Goal: Task Accomplishment & Management: Use online tool/utility

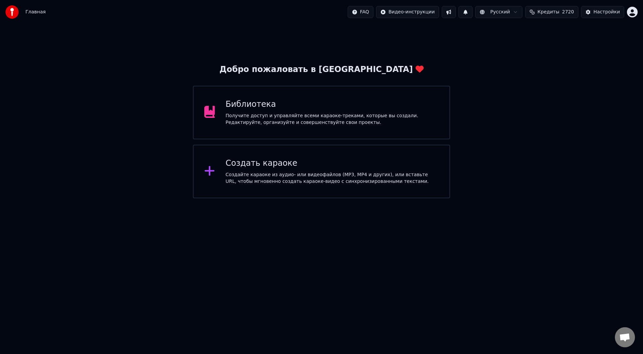
click at [245, 166] on div "Создать караоке" at bounding box center [332, 163] width 213 height 11
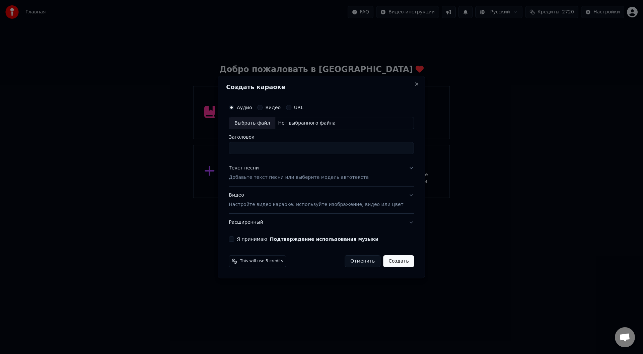
click at [256, 123] on div "Выбрать файл" at bounding box center [252, 123] width 46 height 12
type input "**********"
click at [400, 169] on button "Текст песни Добавьте текст песни или выберите модель автотекста" at bounding box center [321, 173] width 185 height 27
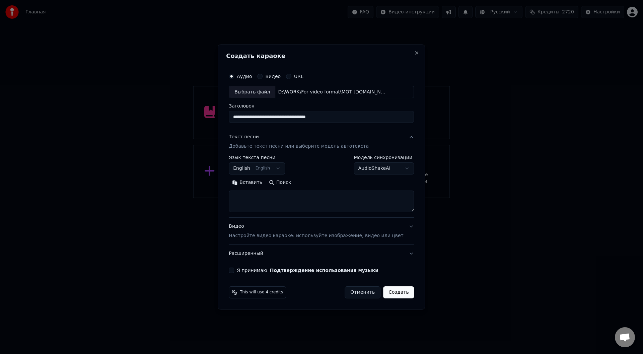
click at [253, 181] on button "Вставить" at bounding box center [247, 182] width 37 height 11
click at [320, 181] on button "Развернуть" at bounding box center [316, 182] width 42 height 11
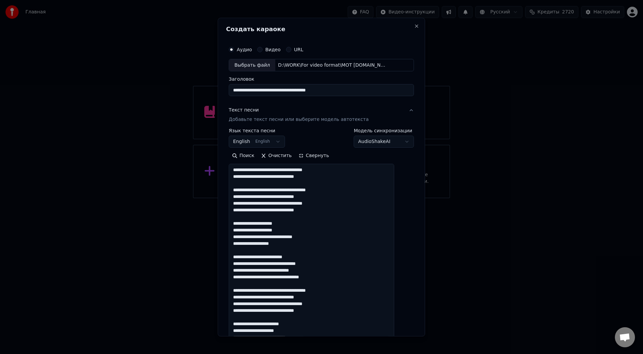
drag, startPoint x: 291, startPoint y: 212, endPoint x: 241, endPoint y: 211, distance: 50.6
click at [241, 211] on textarea at bounding box center [311, 317] width 165 height 306
click at [338, 205] on textarea at bounding box center [311, 317] width 165 height 306
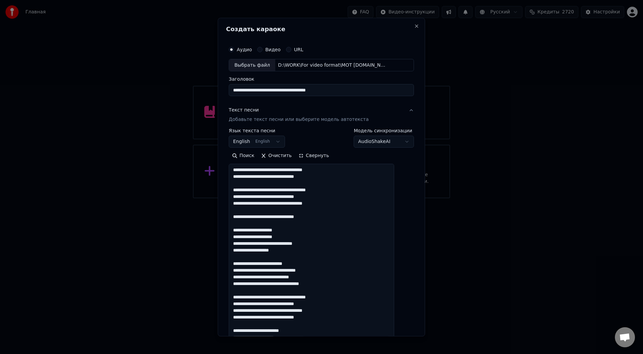
paste textarea "**********"
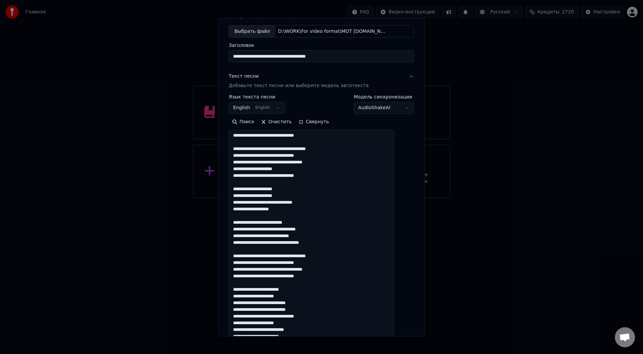
scroll to position [67, 0]
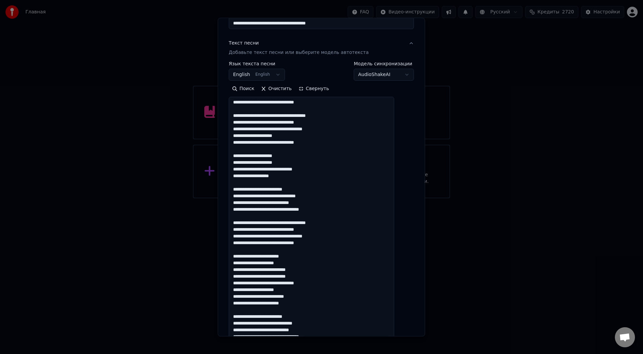
click at [288, 190] on textarea at bounding box center [311, 250] width 165 height 306
click at [284, 197] on textarea at bounding box center [311, 250] width 165 height 306
click at [316, 298] on textarea at bounding box center [311, 250] width 165 height 306
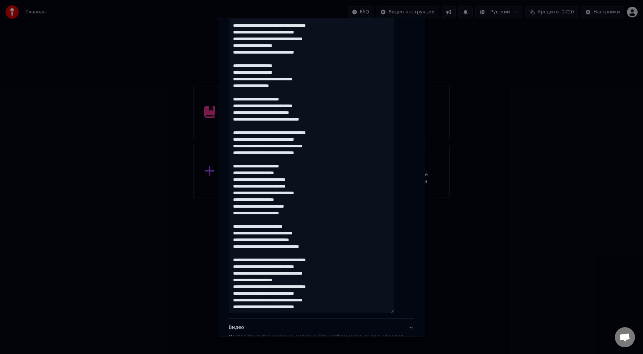
scroll to position [167, 0]
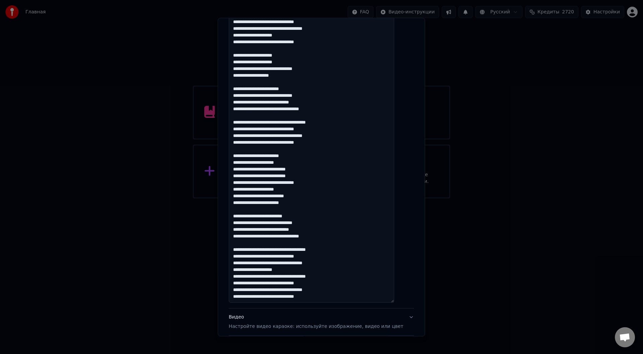
click at [283, 217] on textarea at bounding box center [311, 150] width 165 height 306
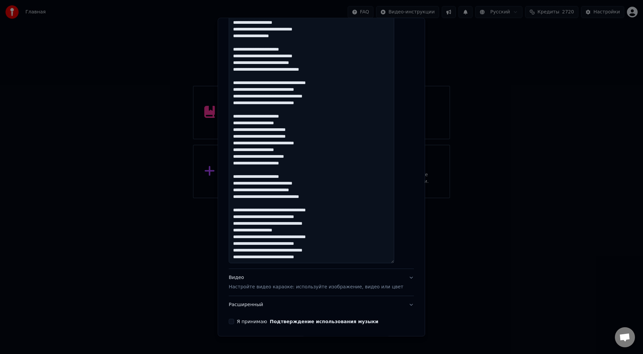
scroll to position [198, 0]
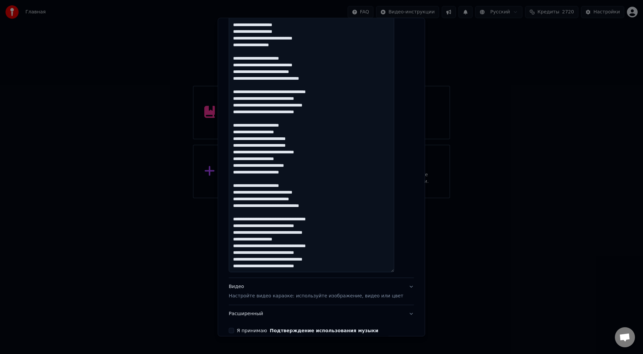
drag, startPoint x: 293, startPoint y: 240, endPoint x: 232, endPoint y: 237, distance: 61.3
click at [232, 238] on div "**********" at bounding box center [321, 177] width 207 height 318
click at [299, 240] on textarea at bounding box center [311, 119] width 165 height 306
click at [292, 239] on textarea at bounding box center [311, 119] width 165 height 306
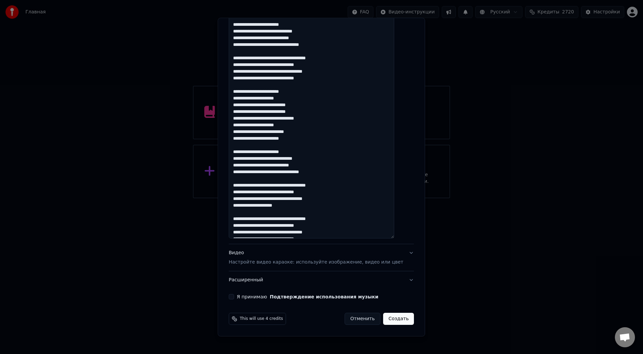
paste textarea "**********"
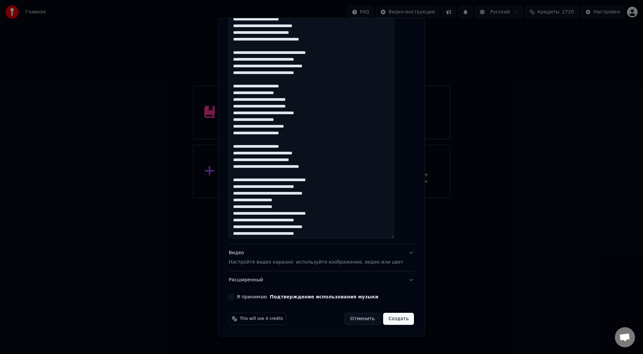
scroll to position [14, 0]
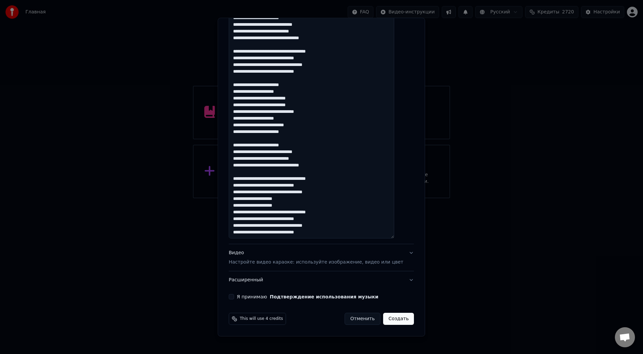
drag, startPoint x: 291, startPoint y: 233, endPoint x: 225, endPoint y: 230, distance: 66.0
click at [225, 231] on div "**********" at bounding box center [321, 177] width 207 height 318
click at [342, 225] on textarea at bounding box center [311, 85] width 165 height 306
paste textarea "**********"
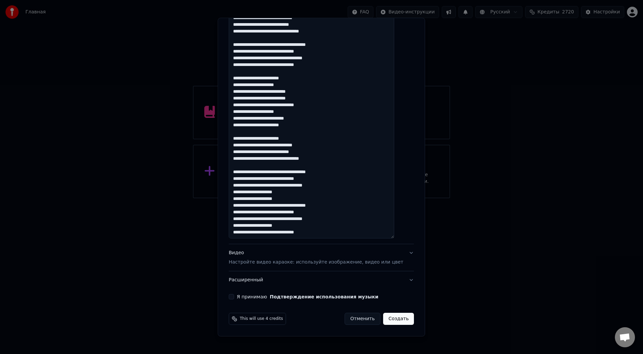
type textarea "**********"
click at [234, 294] on button "Я принимаю Подтверждение использования музыки" at bounding box center [231, 296] width 5 height 5
click at [386, 320] on button "Создать" at bounding box center [398, 319] width 31 height 12
select select "**"
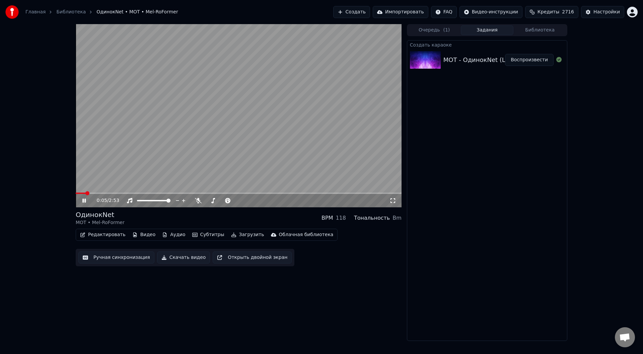
click at [532, 59] on button "Воспроизвести" at bounding box center [529, 60] width 49 height 12
click at [200, 201] on icon at bounding box center [198, 200] width 7 height 5
click at [106, 256] on button "Ручная синхронизация" at bounding box center [116, 257] width 76 height 12
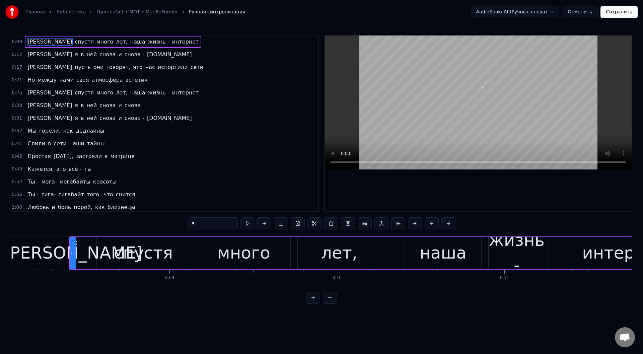
scroll to position [0, 1372]
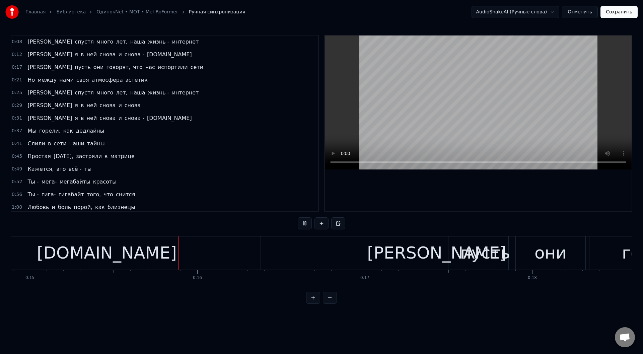
scroll to position [0, 2504]
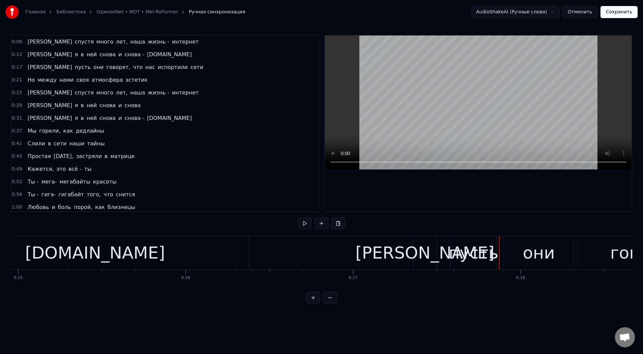
click at [76, 252] on div "[DOMAIN_NAME]" at bounding box center [95, 252] width 140 height 25
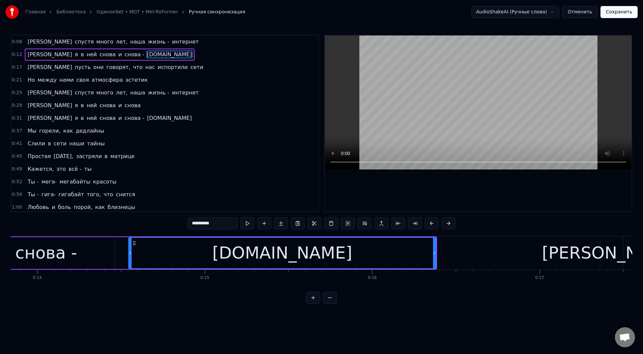
scroll to position [0, 2301]
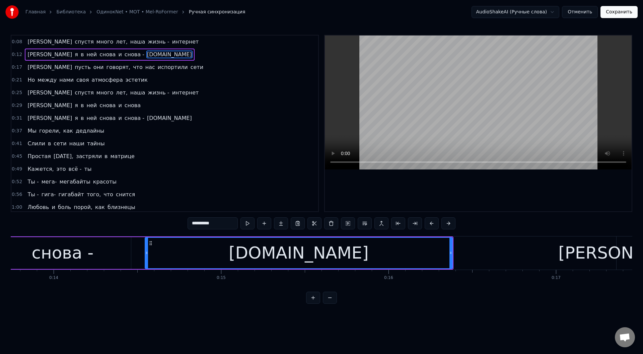
click at [172, 245] on div "[DOMAIN_NAME]" at bounding box center [298, 253] width 307 height 30
click at [246, 219] on button at bounding box center [247, 223] width 14 height 12
click at [246, 220] on button at bounding box center [247, 223] width 14 height 12
click at [264, 256] on div "[DOMAIN_NAME]" at bounding box center [299, 252] width 140 height 25
click at [219, 223] on input "**********" at bounding box center [212, 223] width 50 height 12
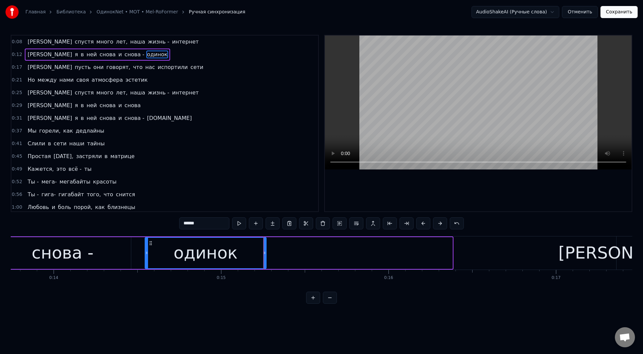
drag, startPoint x: 451, startPoint y: 249, endPoint x: 265, endPoint y: 248, distance: 186.2
click at [265, 248] on div at bounding box center [264, 253] width 3 height 30
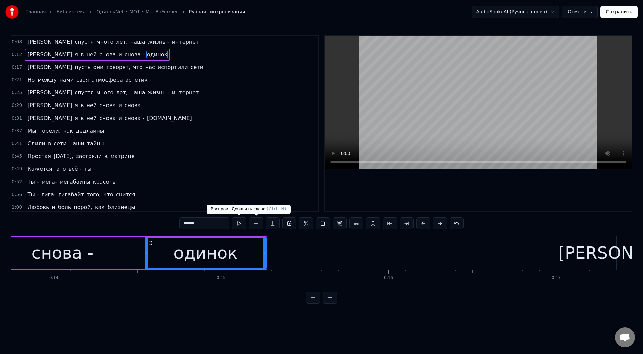
type input "******"
click at [253, 221] on button at bounding box center [256, 223] width 14 height 12
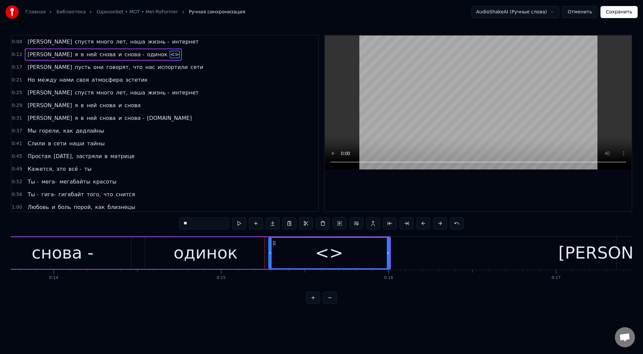
drag, startPoint x: 204, startPoint y: 225, endPoint x: 174, endPoint y: 223, distance: 29.2
click at [174, 223] on div "0:08 И спустя много лет, наша жизнь - интернет 0:12 А я в ней снова и снова - о…" at bounding box center [321, 169] width 621 height 269
type input "*"
click at [234, 221] on button at bounding box center [239, 223] width 14 height 12
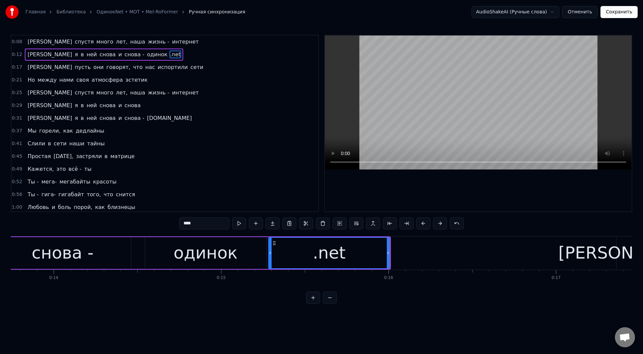
click at [238, 222] on button at bounding box center [239, 223] width 14 height 12
drag, startPoint x: 388, startPoint y: 252, endPoint x: 441, endPoint y: 253, distance: 52.6
click at [441, 253] on icon at bounding box center [440, 252] width 3 height 5
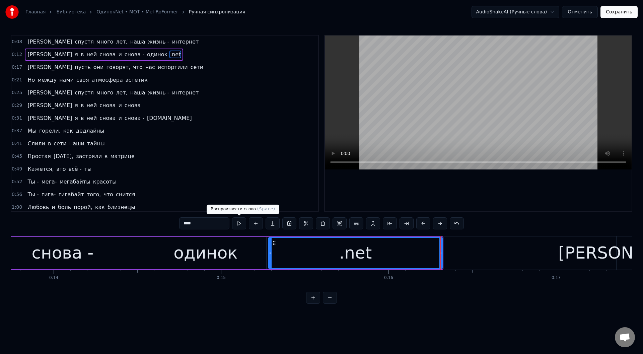
click at [238, 222] on button at bounding box center [239, 223] width 14 height 12
click at [86, 247] on div "снова -" at bounding box center [63, 252] width 62 height 25
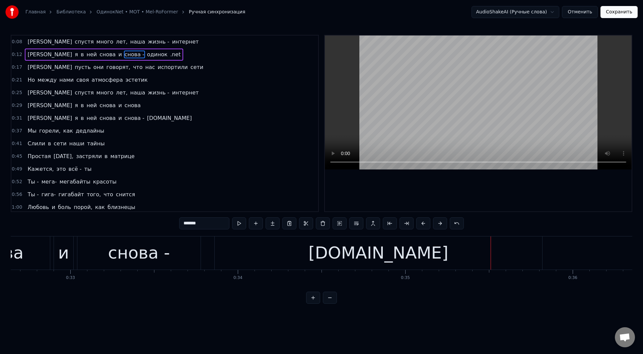
scroll to position [0, 5433]
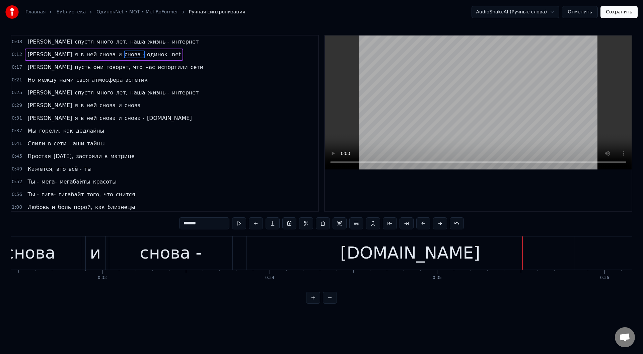
click at [318, 259] on div "[DOMAIN_NAME]" at bounding box center [409, 252] width 327 height 33
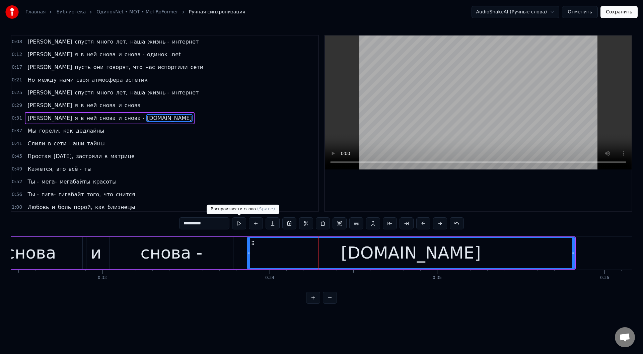
click at [237, 221] on button at bounding box center [239, 223] width 14 height 12
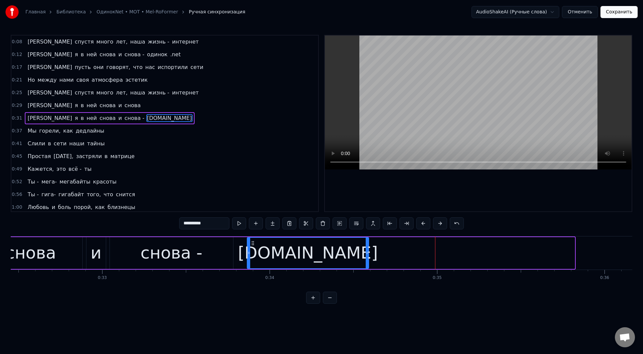
drag, startPoint x: 574, startPoint y: 254, endPoint x: 368, endPoint y: 249, distance: 206.0
click at [368, 249] on div at bounding box center [367, 253] width 3 height 30
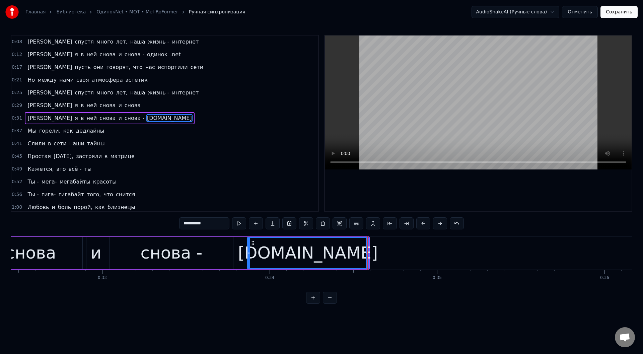
click at [220, 224] on input "**********" at bounding box center [204, 223] width 50 height 12
click at [200, 224] on input "**********" at bounding box center [204, 223] width 50 height 12
drag, startPoint x: 199, startPoint y: 224, endPoint x: 209, endPoint y: 224, distance: 10.1
click at [209, 224] on input "**********" at bounding box center [204, 223] width 50 height 12
click at [215, 224] on input "**********" at bounding box center [204, 223] width 50 height 12
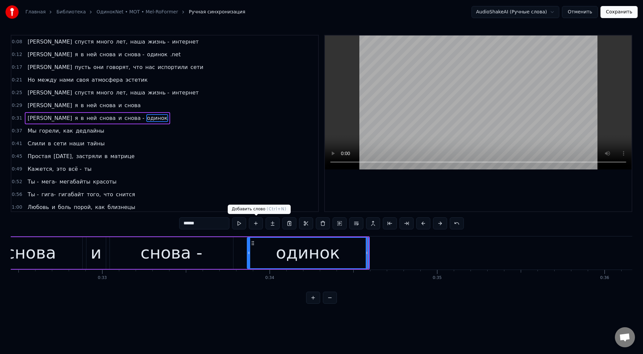
type input "******"
click at [255, 222] on button at bounding box center [256, 223] width 14 height 12
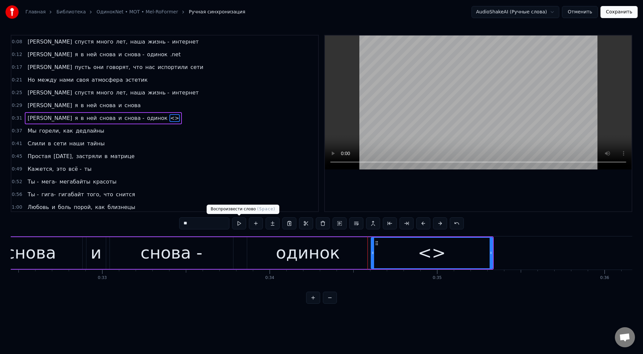
click at [238, 224] on button at bounding box center [239, 223] width 14 height 12
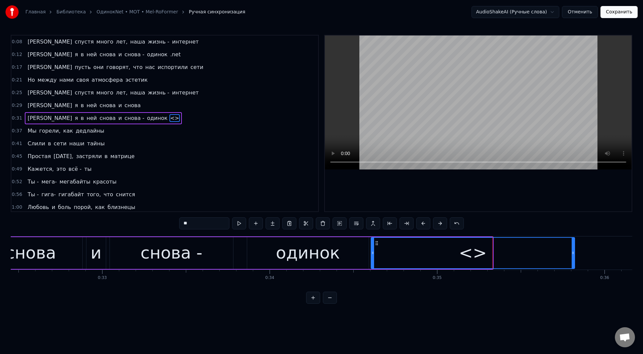
drag, startPoint x: 491, startPoint y: 254, endPoint x: 573, endPoint y: 263, distance: 82.5
click at [573, 263] on div at bounding box center [573, 253] width 3 height 30
drag, startPoint x: 198, startPoint y: 225, endPoint x: 172, endPoint y: 222, distance: 25.6
click at [172, 222] on div "0:08 И спустя много лет, наша жизнь - интернет 0:12 А я в ней снова и снова - о…" at bounding box center [321, 169] width 621 height 269
paste input "**"
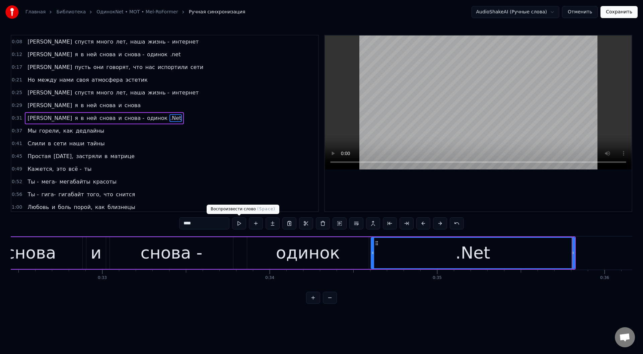
click at [239, 221] on button at bounding box center [239, 223] width 14 height 12
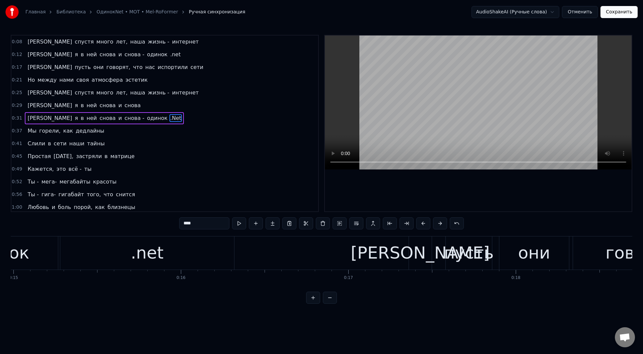
scroll to position [0, 2477]
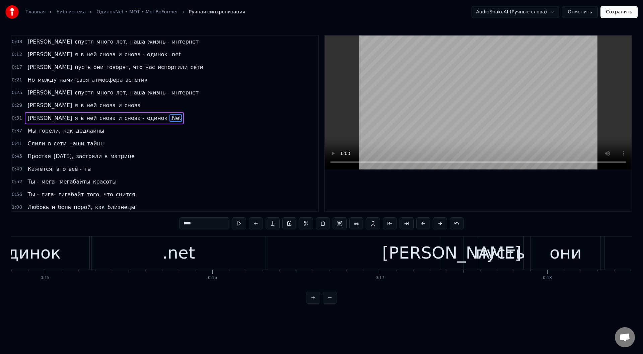
click at [156, 251] on div ".net" at bounding box center [179, 252] width 174 height 33
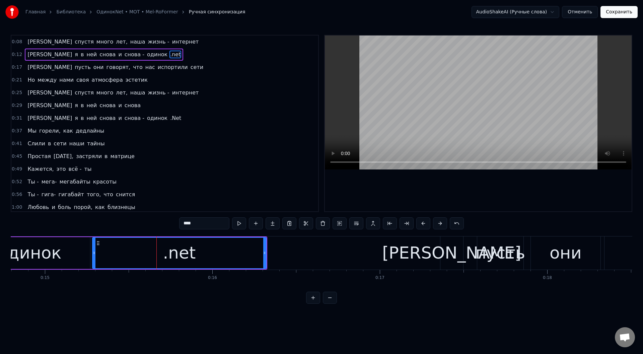
drag, startPoint x: 198, startPoint y: 225, endPoint x: 162, endPoint y: 224, distance: 35.5
click at [162, 224] on div "0:08 И спустя много лет, наша жизнь - интернет 0:12 А я в ней снова и снова - о…" at bounding box center [321, 169] width 621 height 269
paste input "text"
click at [64, 257] on div "одинок" at bounding box center [29, 253] width 121 height 32
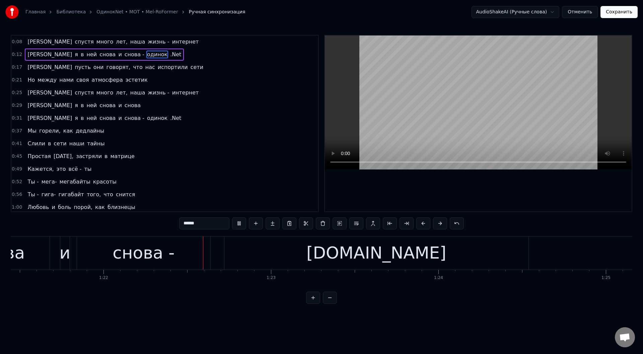
scroll to position [0, 13659]
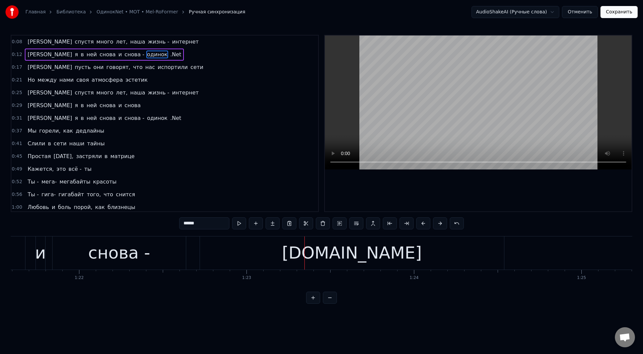
click at [275, 254] on div "[DOMAIN_NAME]" at bounding box center [352, 252] width 304 height 33
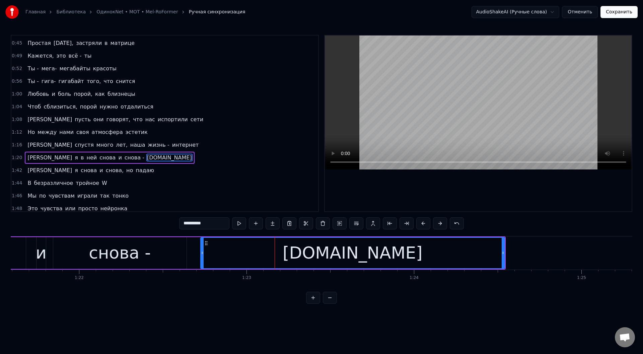
scroll to position [147, 0]
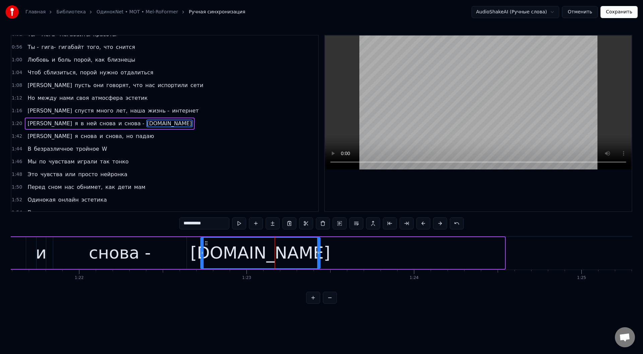
drag, startPoint x: 503, startPoint y: 254, endPoint x: 319, endPoint y: 251, distance: 184.5
click at [319, 251] on icon at bounding box center [318, 252] width 3 height 5
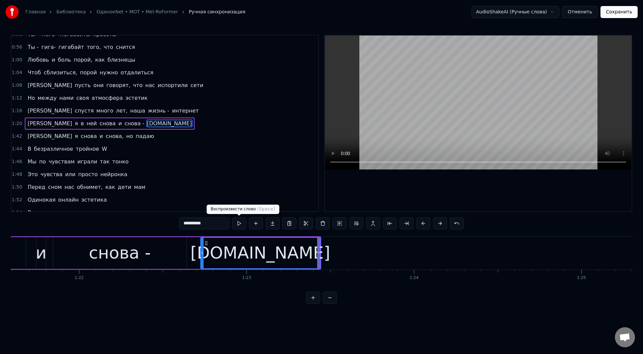
click at [239, 222] on button at bounding box center [239, 223] width 14 height 12
click at [213, 224] on input "**********" at bounding box center [204, 223] width 50 height 12
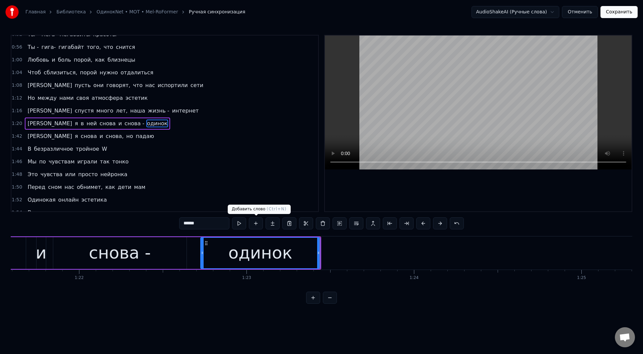
type input "******"
click at [255, 224] on button at bounding box center [256, 223] width 14 height 12
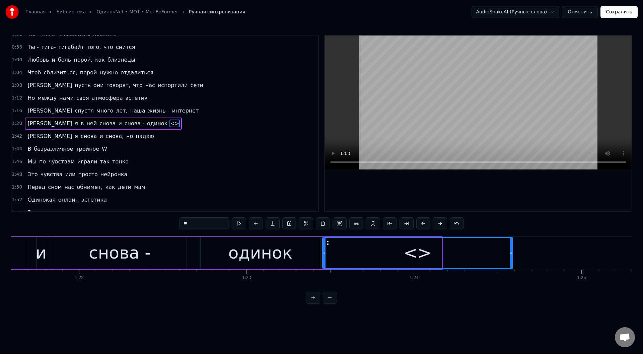
drag, startPoint x: 441, startPoint y: 254, endPoint x: 511, endPoint y: 260, distance: 70.9
click at [511, 260] on div at bounding box center [511, 253] width 3 height 30
drag, startPoint x: 187, startPoint y: 221, endPoint x: 167, endPoint y: 221, distance: 19.8
click at [167, 221] on div "0:08 И спустя много лет, наша жизнь - интернет 0:12 А я в ней снова и снова - о…" at bounding box center [321, 169] width 621 height 269
paste input "**"
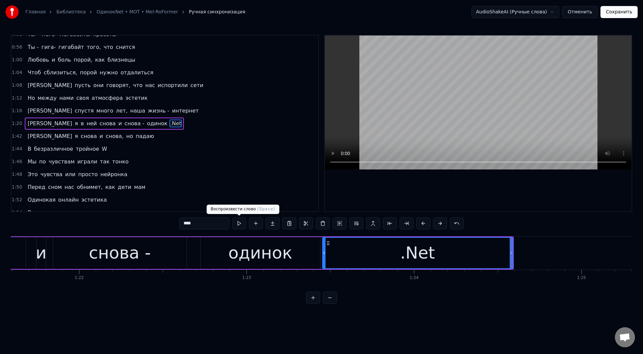
type input "****"
click at [234, 222] on button at bounding box center [239, 223] width 14 height 12
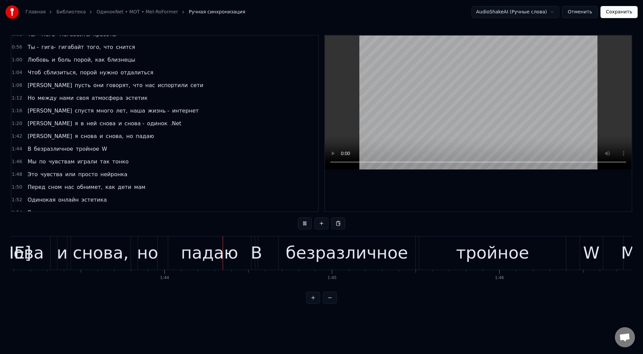
scroll to position [0, 17341]
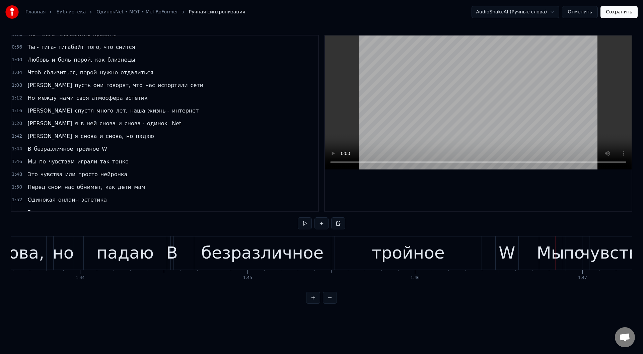
click at [403, 253] on div "тройное" at bounding box center [408, 252] width 73 height 25
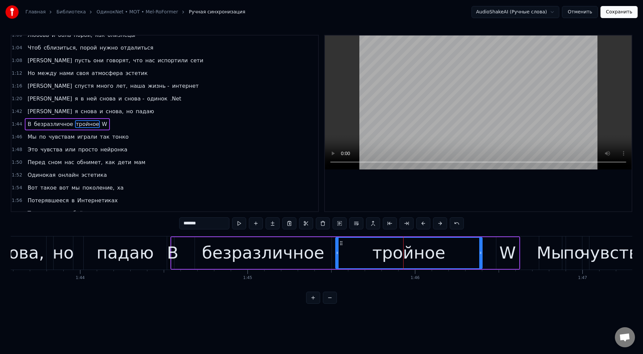
scroll to position [173, 0]
click at [417, 253] on div "тройное" at bounding box center [408, 252] width 73 height 25
click at [238, 223] on button at bounding box center [239, 223] width 14 height 12
drag, startPoint x: 480, startPoint y: 252, endPoint x: 418, endPoint y: 252, distance: 61.6
click at [418, 252] on icon at bounding box center [419, 252] width 3 height 5
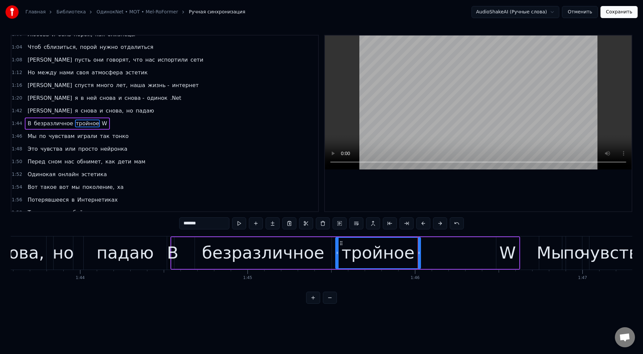
click at [505, 256] on div "W" at bounding box center [507, 252] width 16 height 25
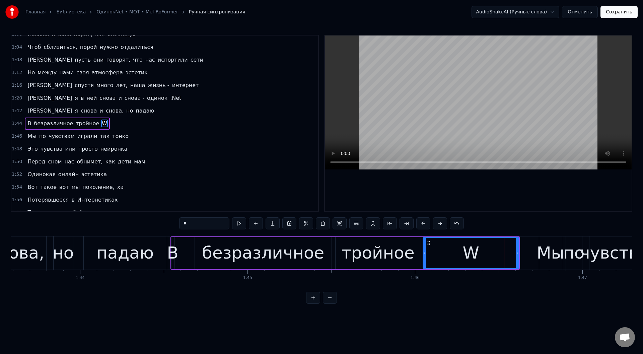
drag, startPoint x: 497, startPoint y: 254, endPoint x: 424, endPoint y: 254, distance: 73.3
click at [424, 254] on icon at bounding box center [424, 252] width 3 height 5
click at [237, 222] on button at bounding box center [239, 223] width 14 height 12
click at [202, 251] on div "безразличное" at bounding box center [263, 253] width 137 height 32
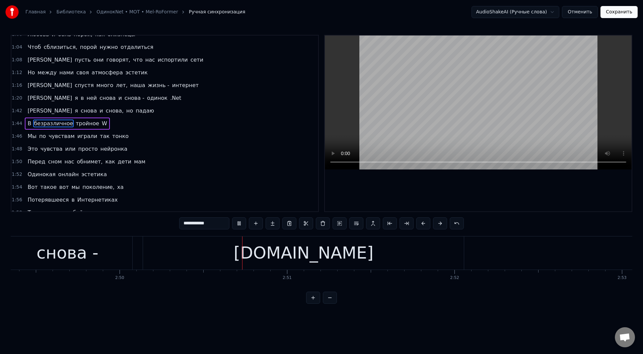
scroll to position [0, 28418]
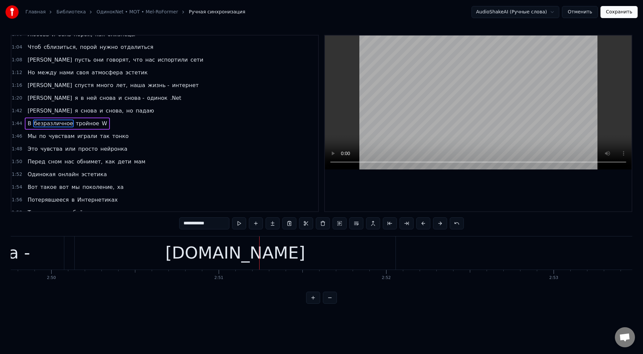
click at [216, 256] on div "[DOMAIN_NAME]" at bounding box center [235, 252] width 140 height 25
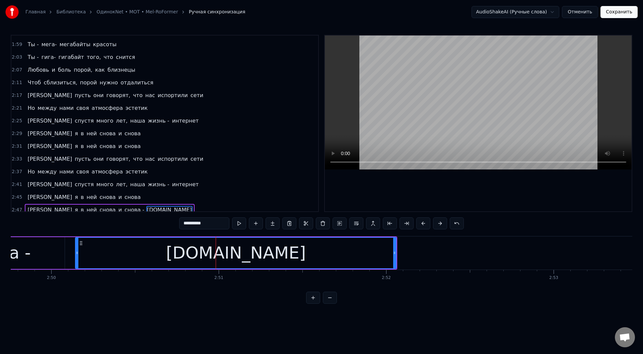
scroll to position [346, 0]
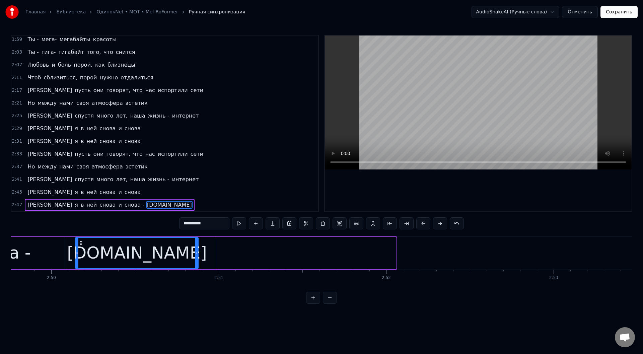
drag, startPoint x: 393, startPoint y: 254, endPoint x: 198, endPoint y: 246, distance: 195.4
click at [198, 246] on div at bounding box center [196, 253] width 3 height 30
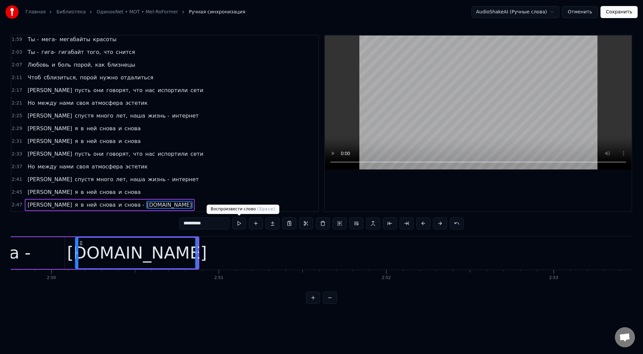
click at [239, 222] on button at bounding box center [239, 223] width 14 height 12
click at [213, 225] on input "**********" at bounding box center [204, 223] width 50 height 12
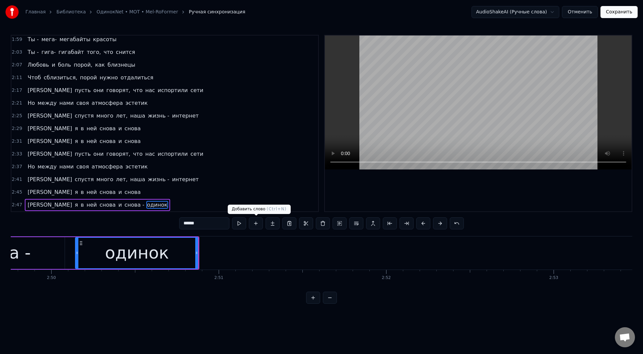
type input "******"
click at [257, 223] on button at bounding box center [256, 223] width 14 height 12
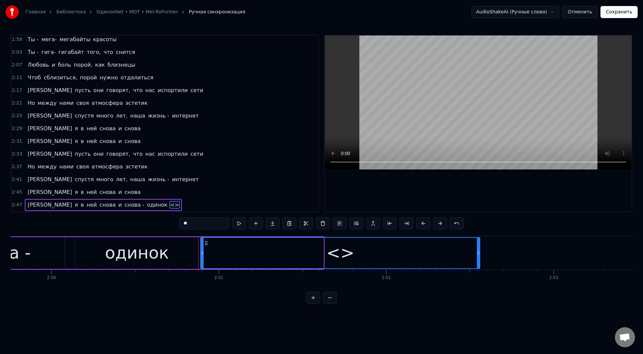
drag, startPoint x: 322, startPoint y: 252, endPoint x: 471, endPoint y: 261, distance: 149.3
click at [477, 262] on div at bounding box center [478, 253] width 3 height 30
drag, startPoint x: 179, startPoint y: 222, endPoint x: 160, endPoint y: 222, distance: 19.1
click at [160, 222] on div "0:08 И спустя много лет, наша жизнь - интернет 0:12 А я в ней снова и снова - о…" at bounding box center [321, 169] width 621 height 269
paste input "**"
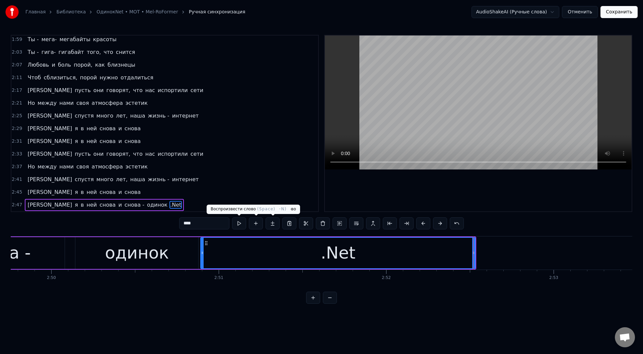
type input "****"
click at [240, 222] on button at bounding box center [239, 223] width 14 height 12
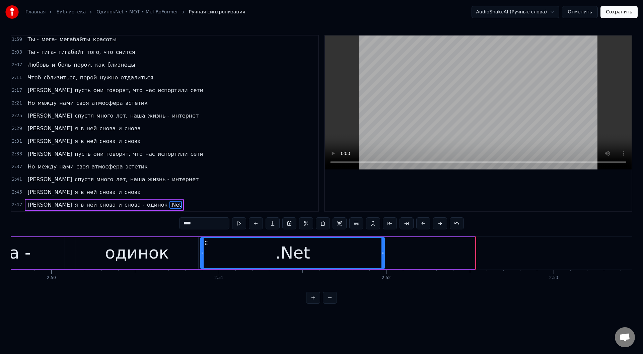
drag, startPoint x: 474, startPoint y: 252, endPoint x: 383, endPoint y: 251, distance: 90.7
click at [383, 251] on icon at bounding box center [382, 252] width 3 height 5
click at [238, 222] on button at bounding box center [239, 223] width 14 height 12
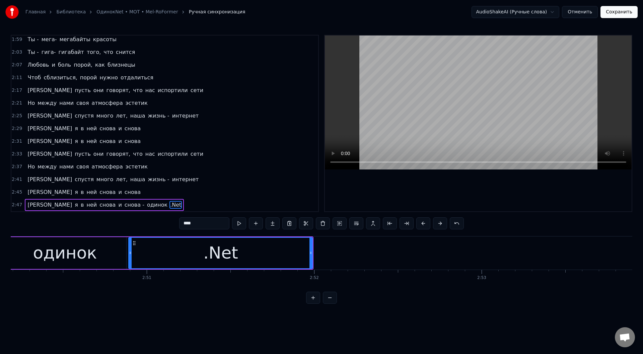
scroll to position [0, 28491]
click at [621, 13] on button "Сохранить" at bounding box center [618, 12] width 37 height 12
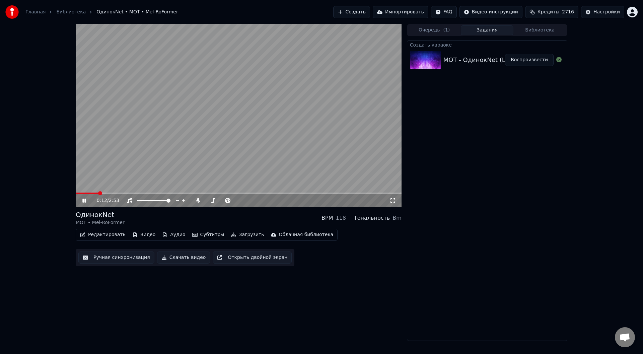
click at [83, 200] on icon at bounding box center [83, 201] width 3 height 4
click at [235, 235] on button "Загрузить" at bounding box center [247, 234] width 39 height 9
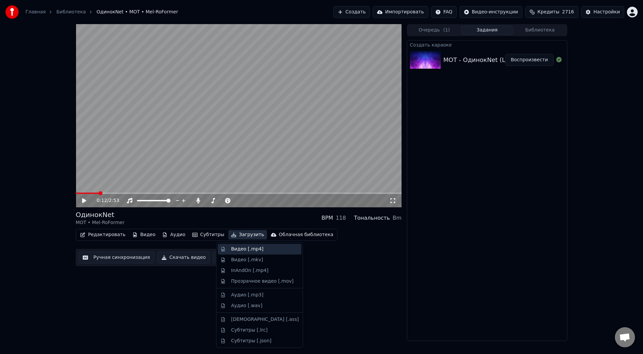
click at [236, 248] on div "Видео [.mp4]" at bounding box center [247, 249] width 32 height 7
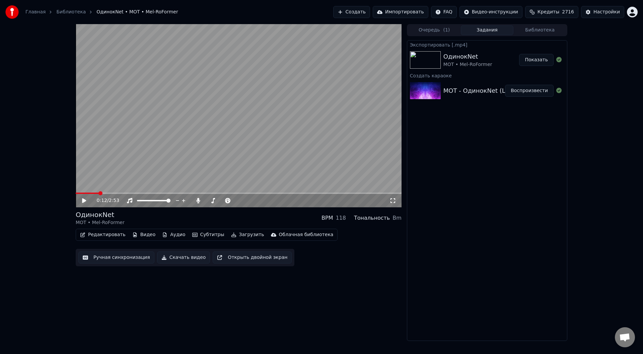
click at [536, 58] on button "Показать" at bounding box center [536, 60] width 34 height 12
